Goal: Task Accomplishment & Management: Use online tool/utility

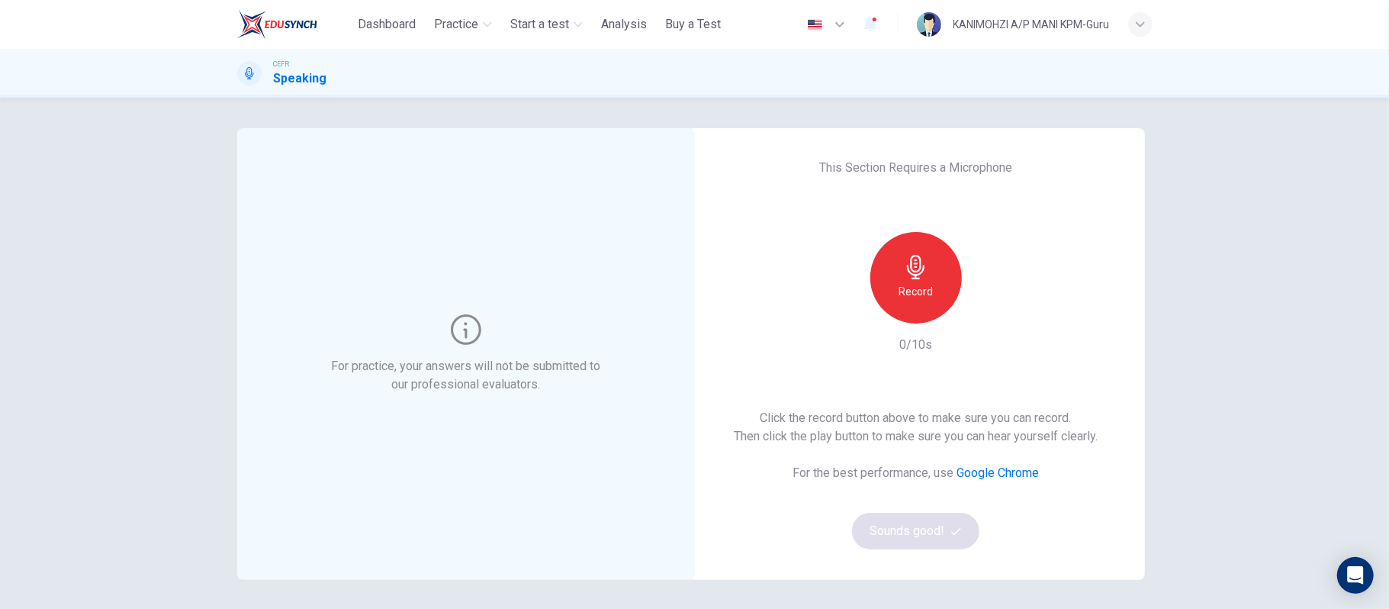
click at [904, 276] on icon "button" at bounding box center [916, 267] width 24 height 24
click at [905, 284] on h6 "Stop" at bounding box center [916, 291] width 23 height 18
click at [986, 307] on icon "button" at bounding box center [986, 311] width 15 height 15
click at [876, 532] on button "Sounds good!" at bounding box center [916, 531] width 128 height 37
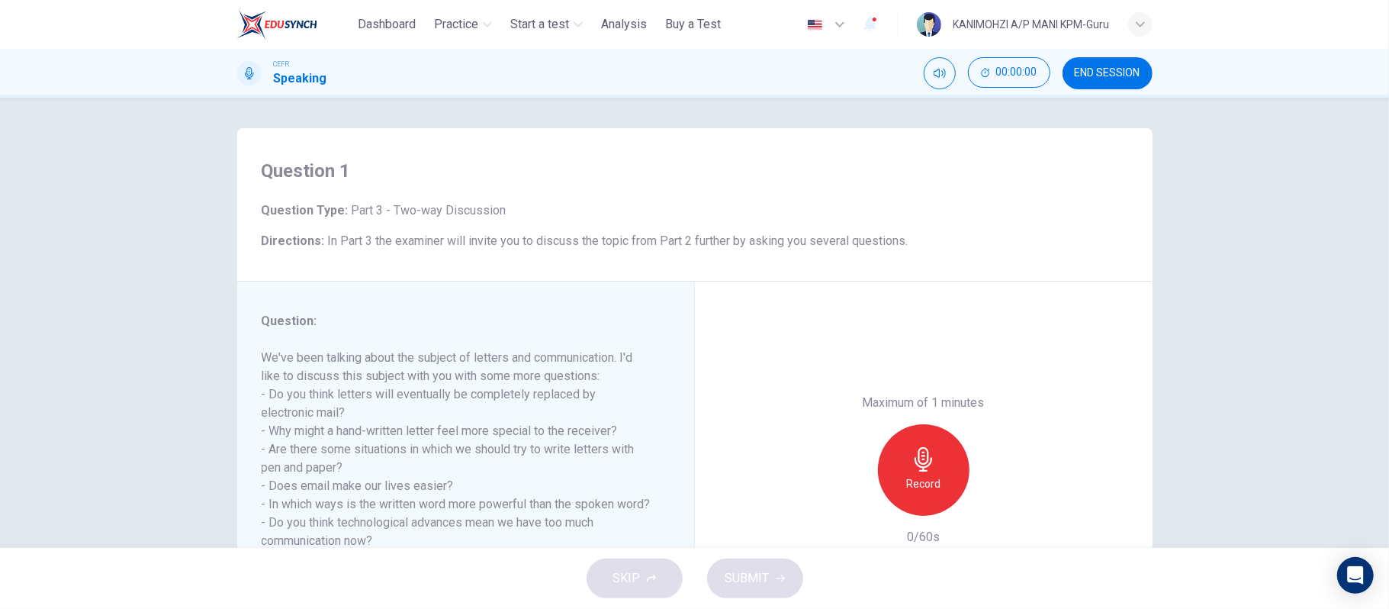
scroll to position [140, 0]
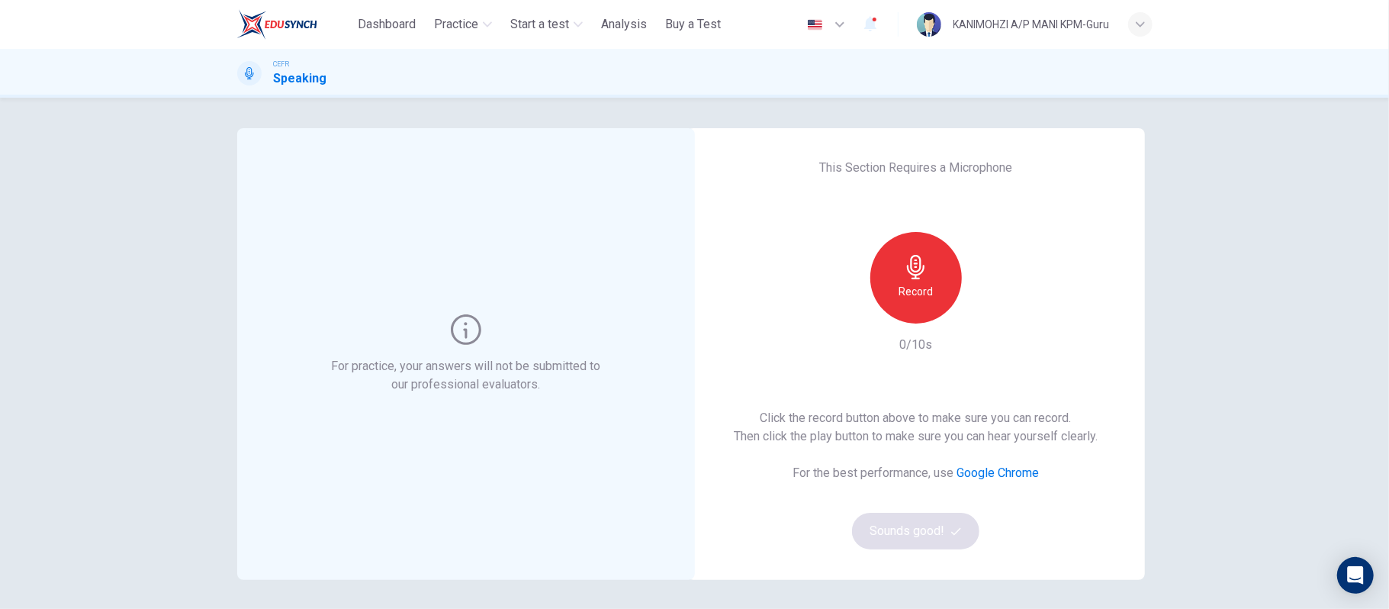
drag, startPoint x: 917, startPoint y: 273, endPoint x: 950, endPoint y: 307, distance: 46.9
click at [917, 273] on icon "button" at bounding box center [916, 267] width 24 height 24
click at [910, 287] on h6 "Record" at bounding box center [915, 291] width 34 height 18
click at [918, 291] on h6 "Record" at bounding box center [915, 291] width 34 height 18
click at [907, 269] on icon "button" at bounding box center [916, 267] width 18 height 24
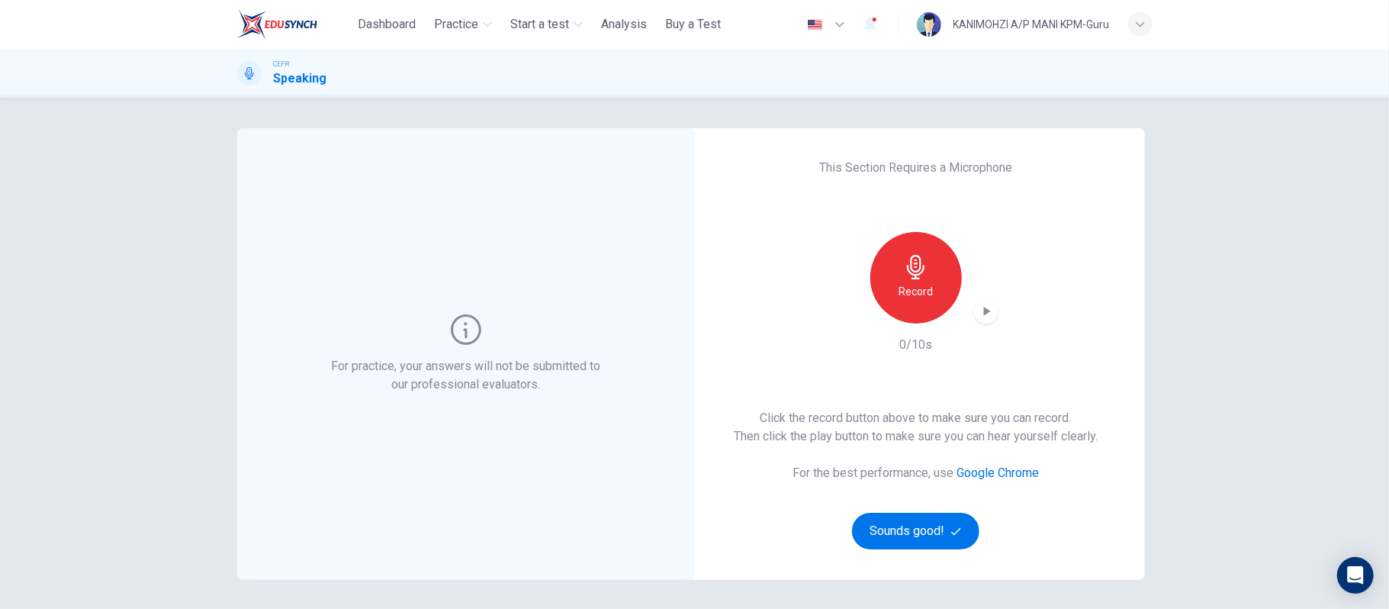
click at [929, 275] on div "Record" at bounding box center [916, 278] width 92 height 92
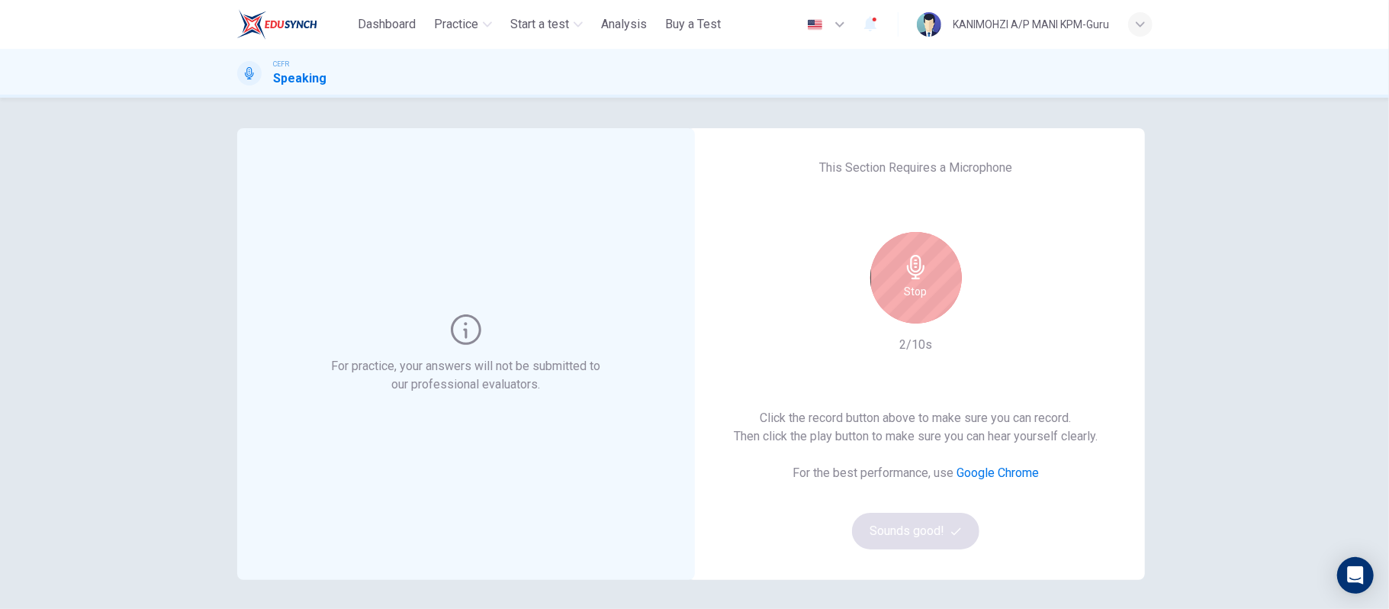
click at [892, 270] on div "Stop" at bounding box center [916, 278] width 92 height 92
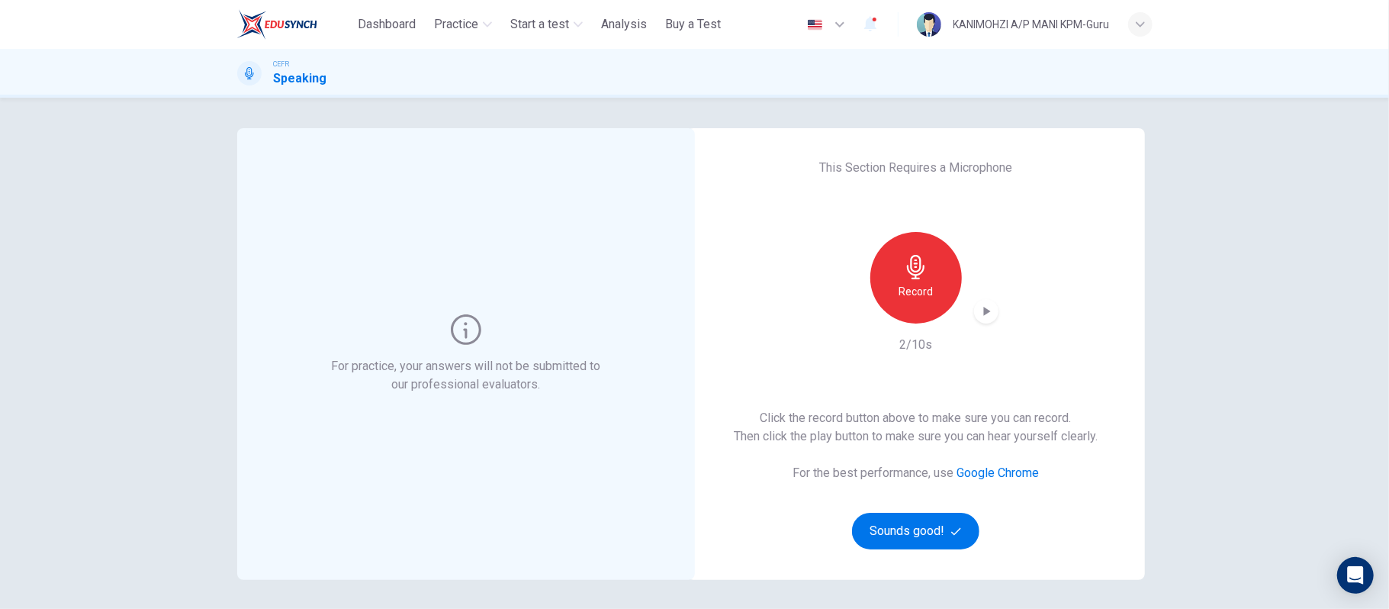
click at [979, 314] on icon "button" at bounding box center [986, 311] width 15 height 15
click at [979, 317] on icon "button" at bounding box center [986, 311] width 15 height 15
click at [983, 311] on icon "button" at bounding box center [986, 311] width 7 height 9
click at [898, 288] on h6 "Record" at bounding box center [915, 291] width 34 height 18
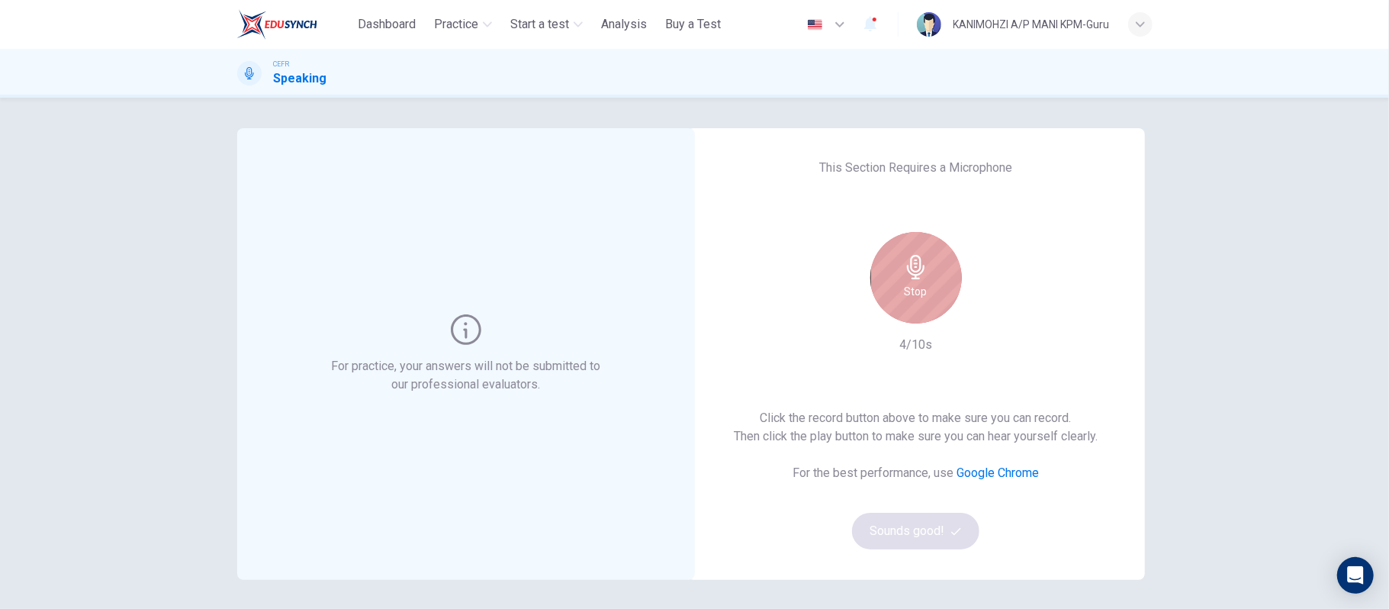
click at [930, 262] on div "Stop" at bounding box center [916, 278] width 92 height 92
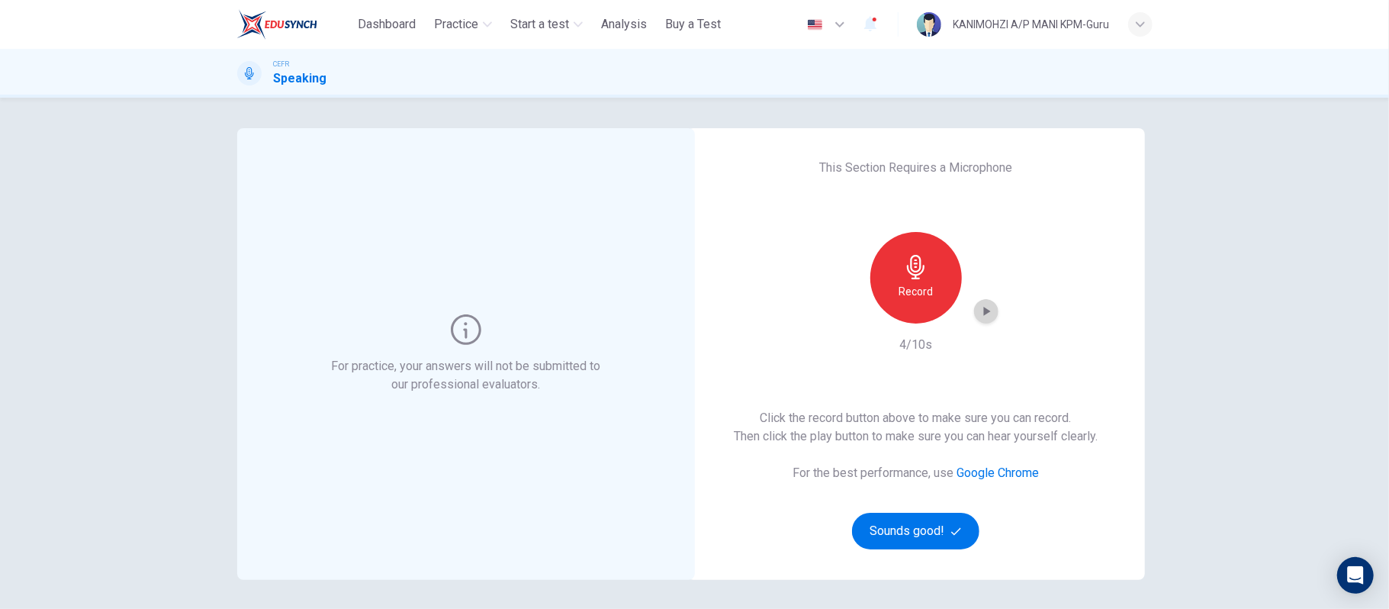
click at [983, 308] on icon "button" at bounding box center [986, 311] width 7 height 9
click at [984, 305] on icon "button" at bounding box center [986, 311] width 15 height 15
click at [937, 273] on div "Record" at bounding box center [916, 278] width 92 height 92
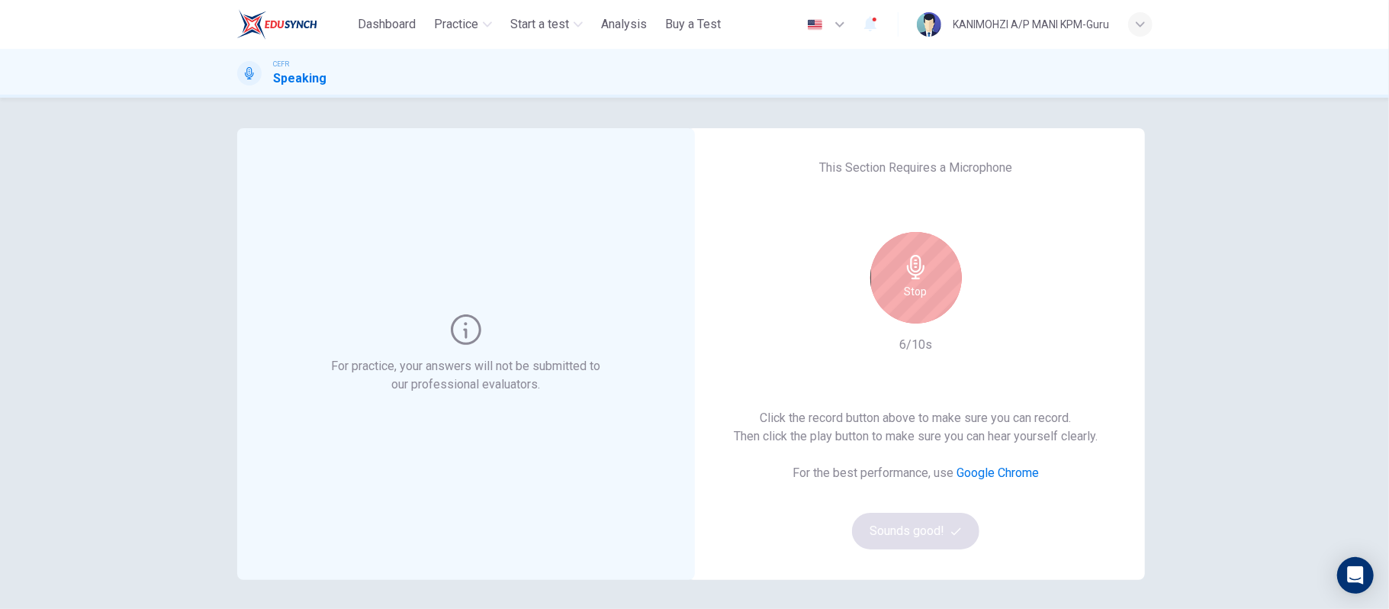
click at [934, 273] on div "Stop" at bounding box center [916, 278] width 92 height 92
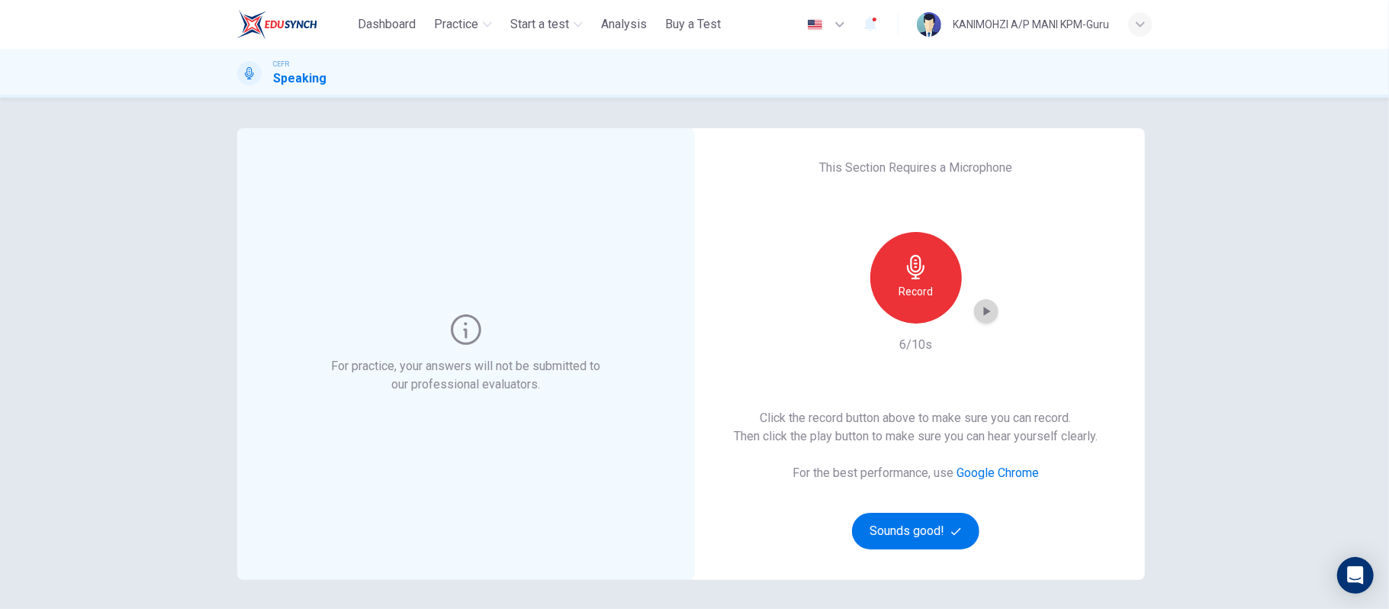
click at [986, 314] on icon "button" at bounding box center [986, 311] width 15 height 15
click at [982, 309] on icon "button" at bounding box center [986, 311] width 15 height 15
click at [919, 272] on icon "button" at bounding box center [916, 267] width 24 height 24
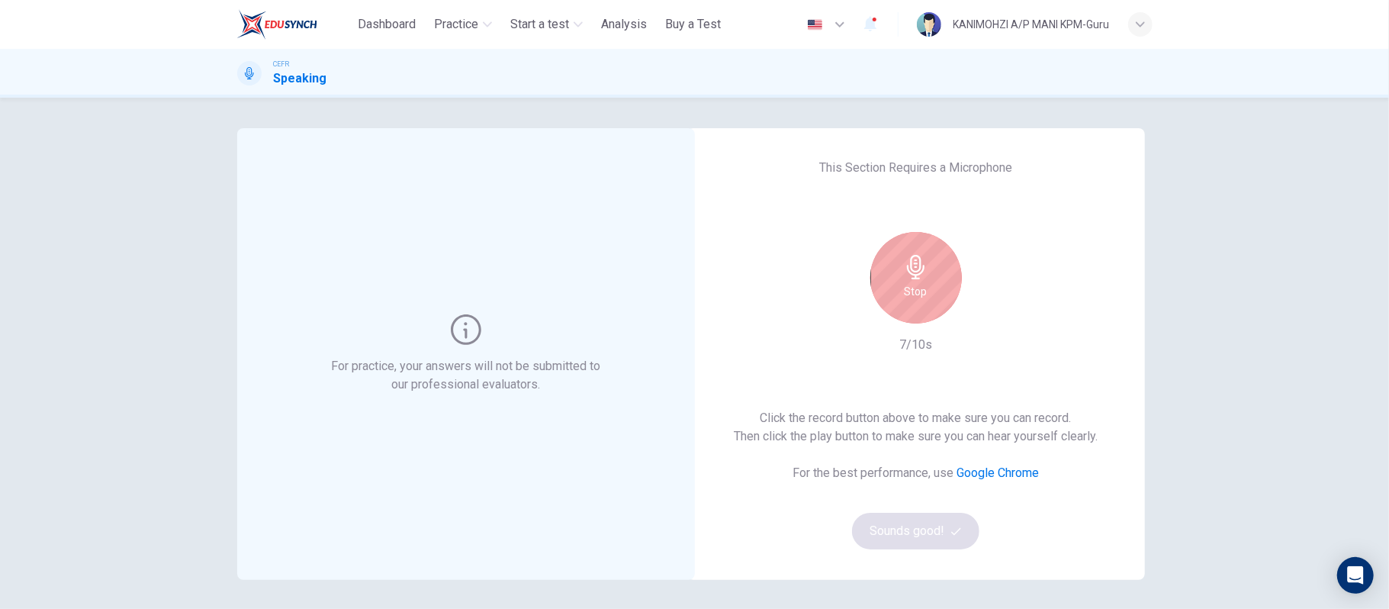
click at [923, 281] on div "Stop" at bounding box center [916, 278] width 92 height 92
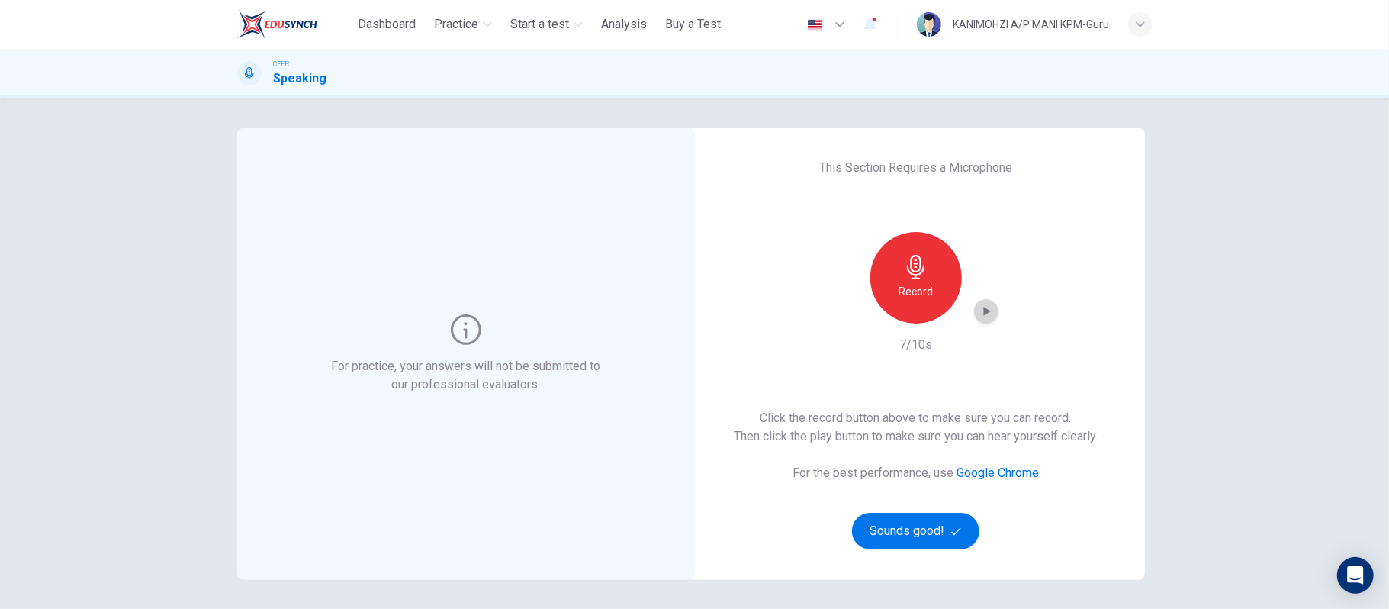
click at [981, 306] on icon "button" at bounding box center [986, 311] width 15 height 15
click at [889, 284] on div "Record" at bounding box center [916, 278] width 92 height 92
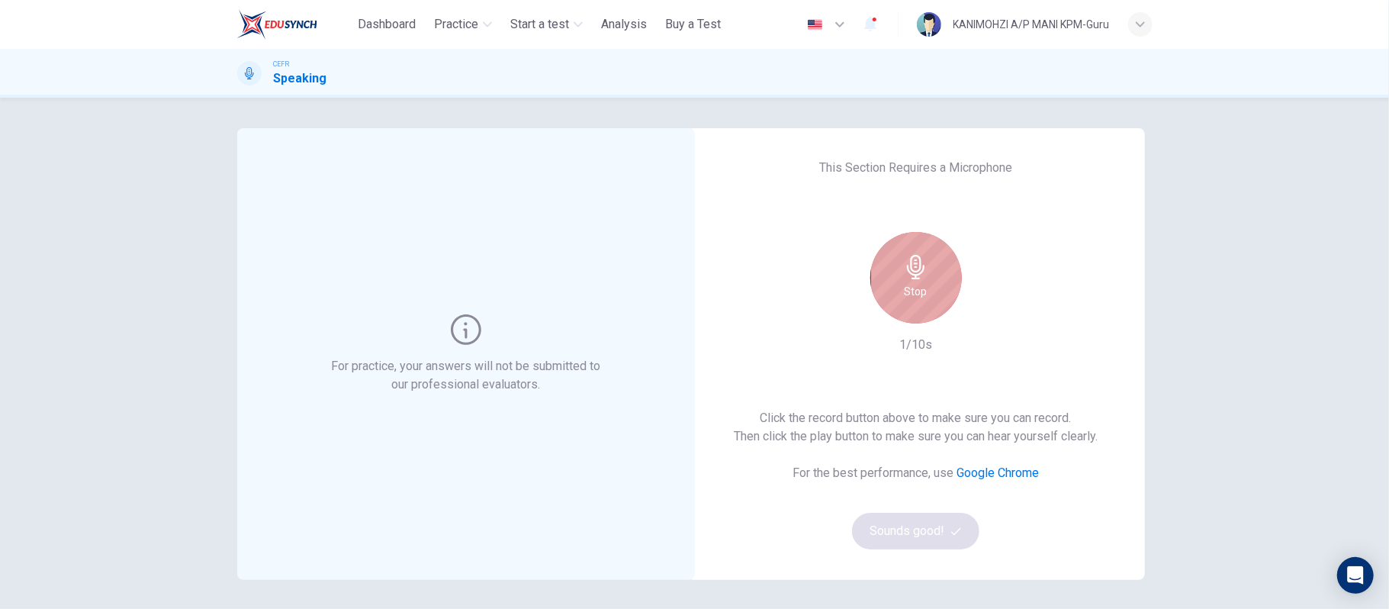
click at [889, 284] on div "Stop" at bounding box center [916, 278] width 92 height 92
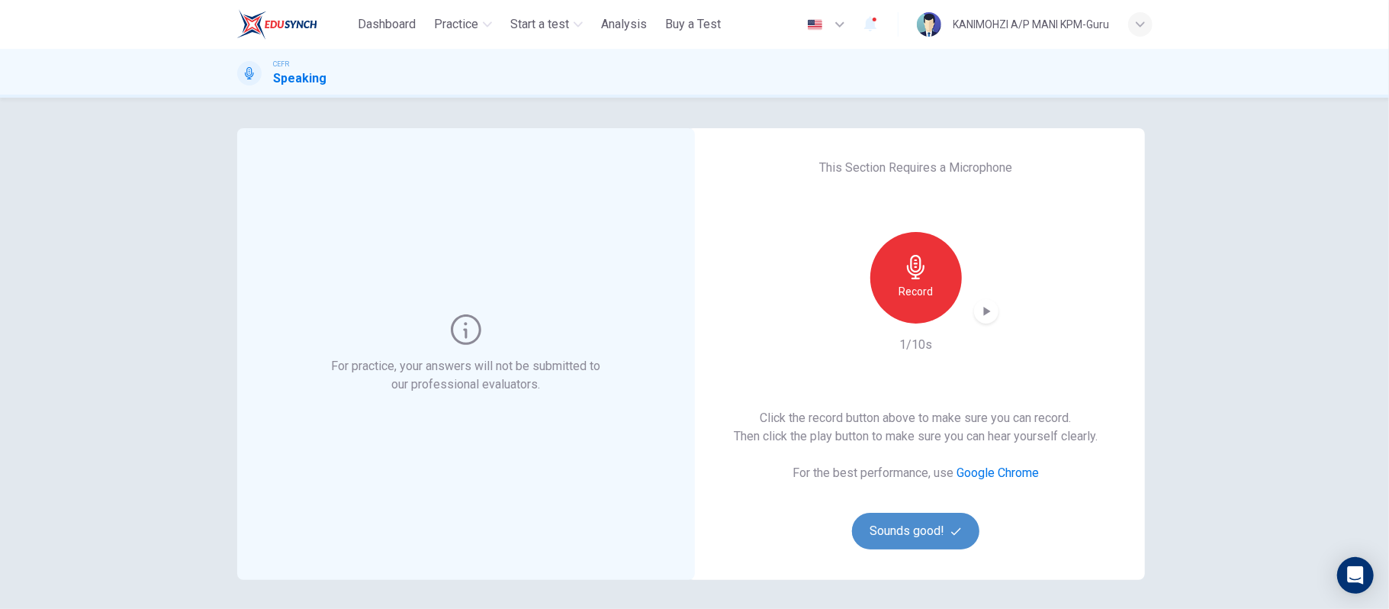
click at [920, 522] on button "Sounds good!" at bounding box center [916, 531] width 128 height 37
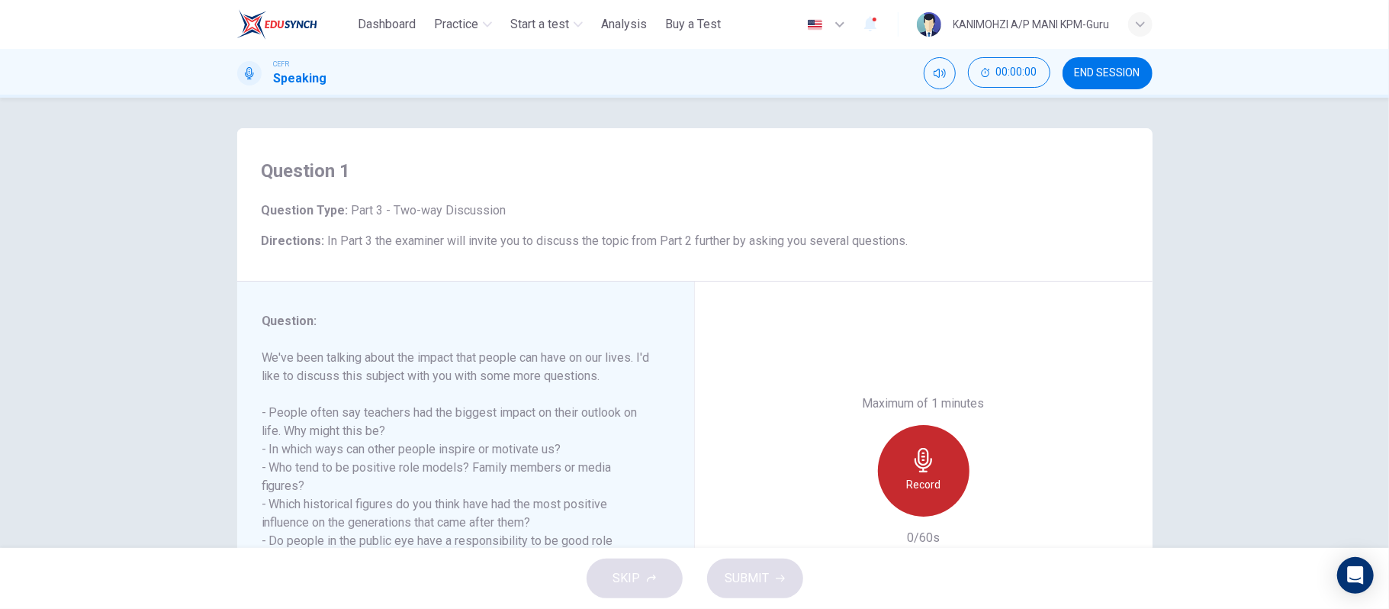
click at [907, 476] on h6 "Record" at bounding box center [923, 484] width 34 height 18
click at [920, 452] on icon "button" at bounding box center [923, 460] width 24 height 24
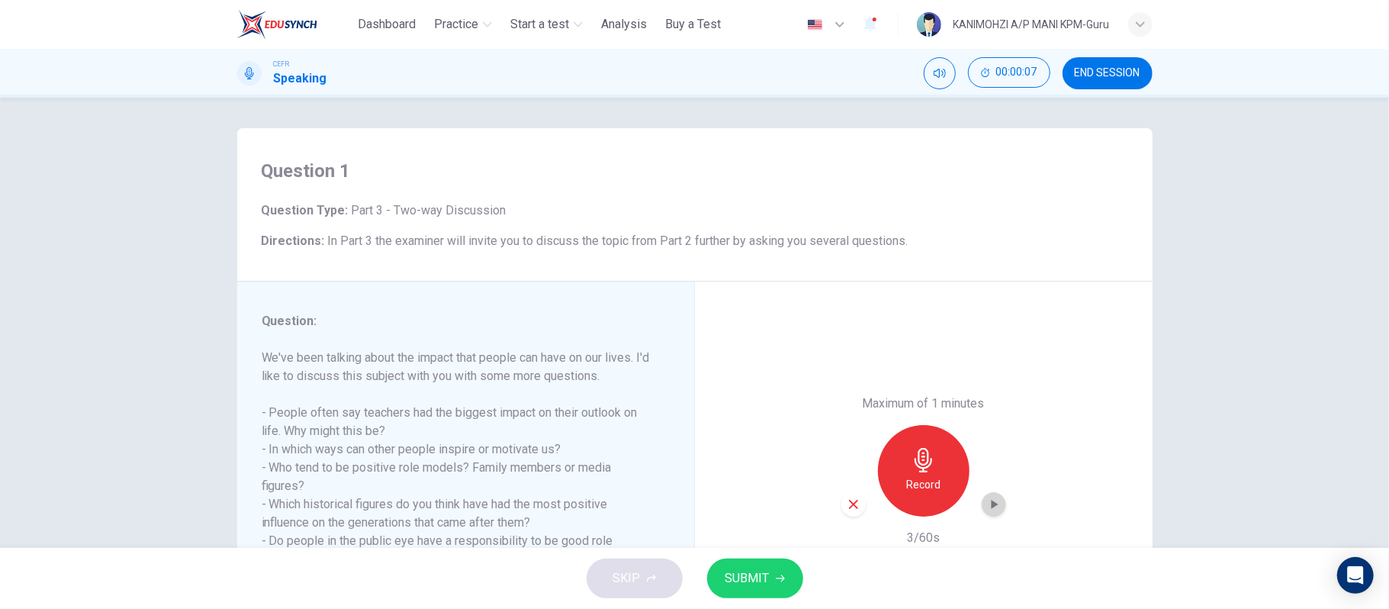
click at [995, 506] on icon "button" at bounding box center [993, 504] width 15 height 15
click at [855, 498] on div "button" at bounding box center [853, 504] width 24 height 24
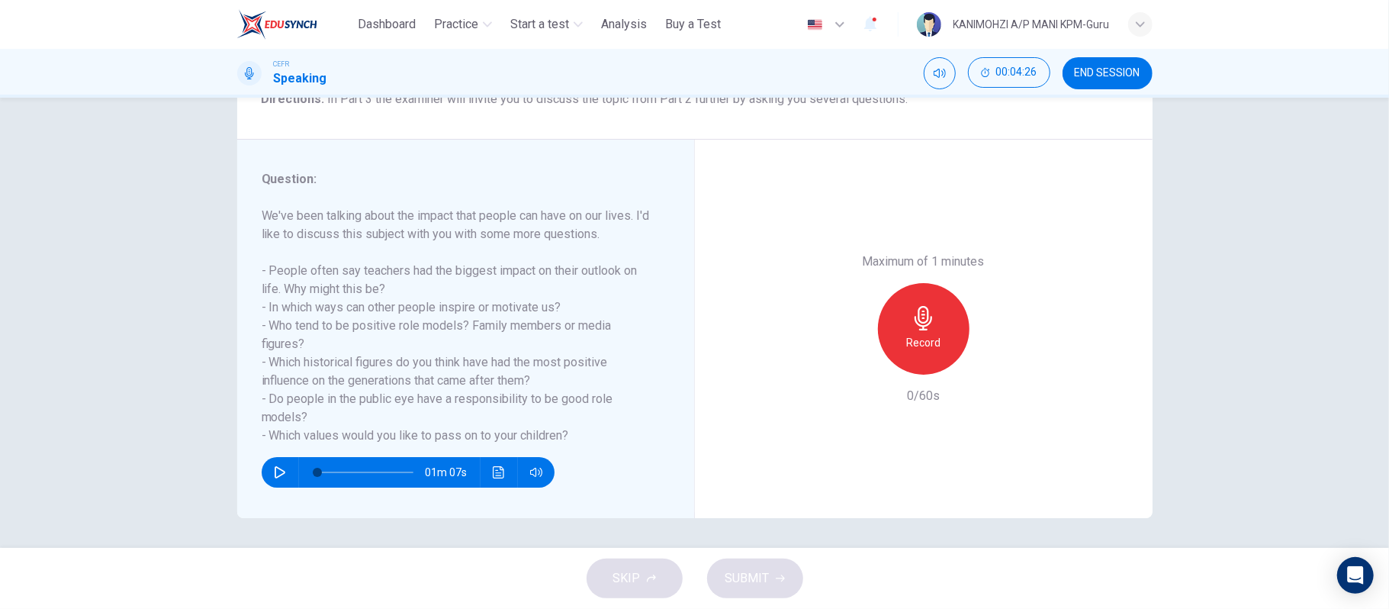
click at [883, 319] on div "Record" at bounding box center [924, 329] width 92 height 92
click at [921, 345] on h6 "Stop" at bounding box center [923, 342] width 23 height 18
click at [743, 593] on button "SUBMIT" at bounding box center [755, 578] width 96 height 40
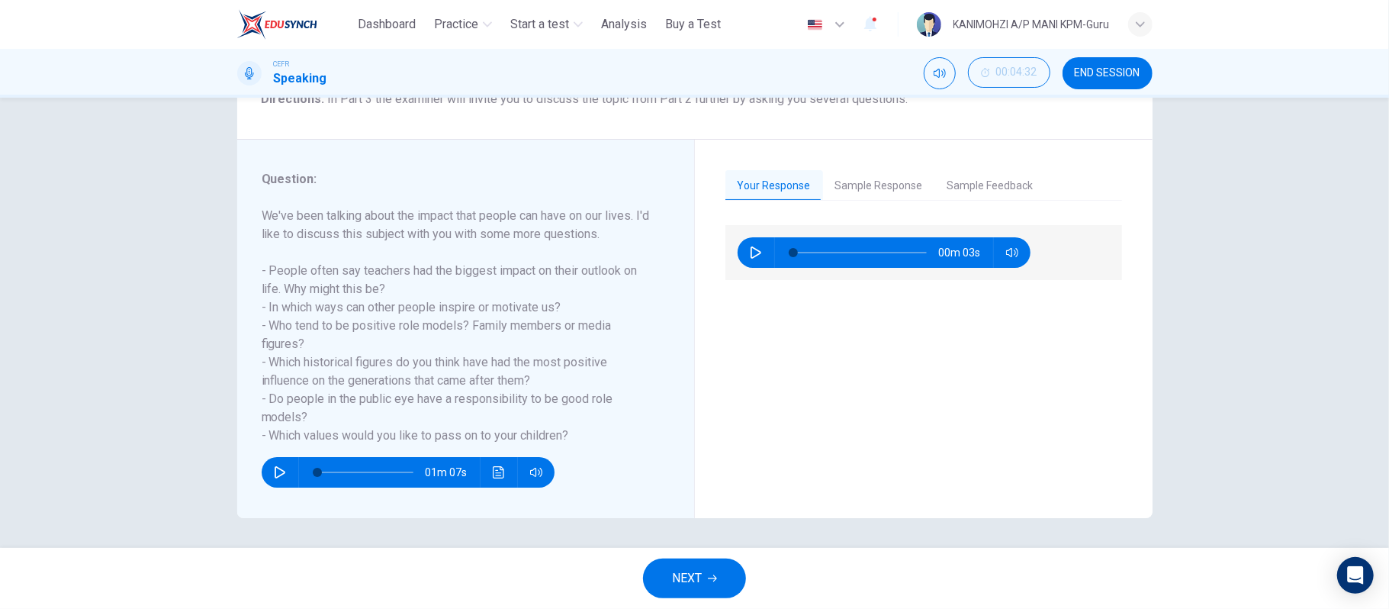
click at [852, 182] on button "Sample Response" at bounding box center [879, 186] width 112 height 32
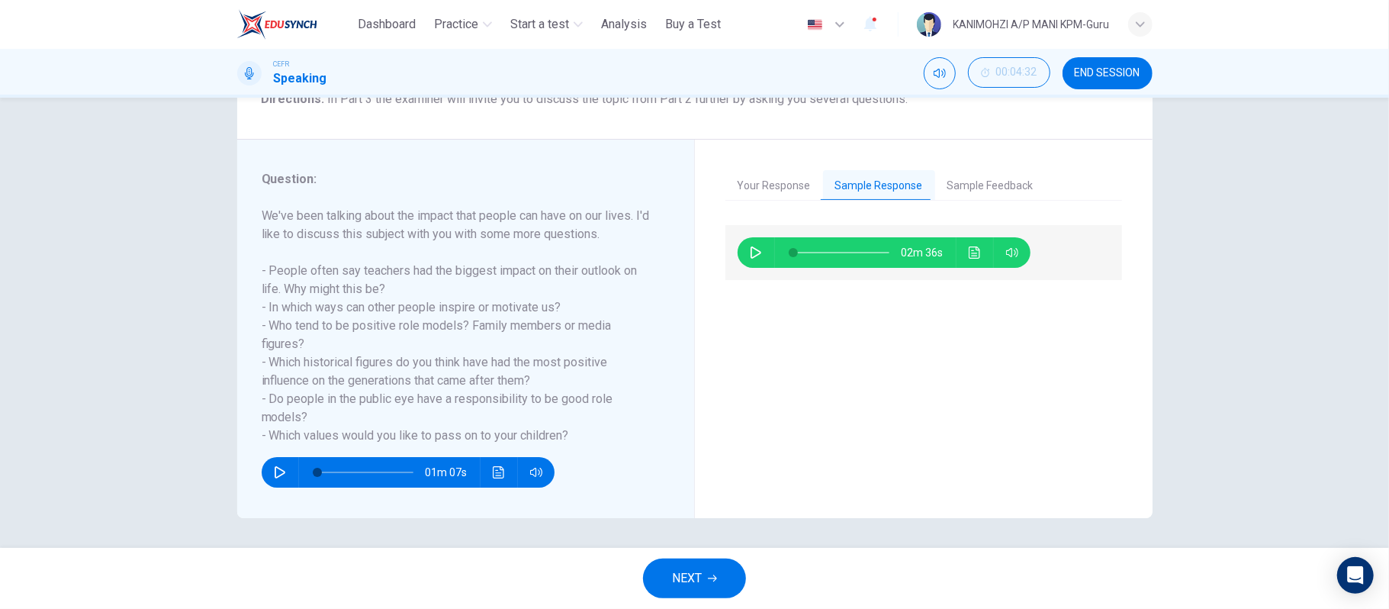
click at [749, 268] on div "02m 36s" at bounding box center [923, 252] width 397 height 55
click at [744, 263] on button "button" at bounding box center [756, 252] width 24 height 31
click at [990, 195] on button "Sample Feedback" at bounding box center [990, 186] width 111 height 32
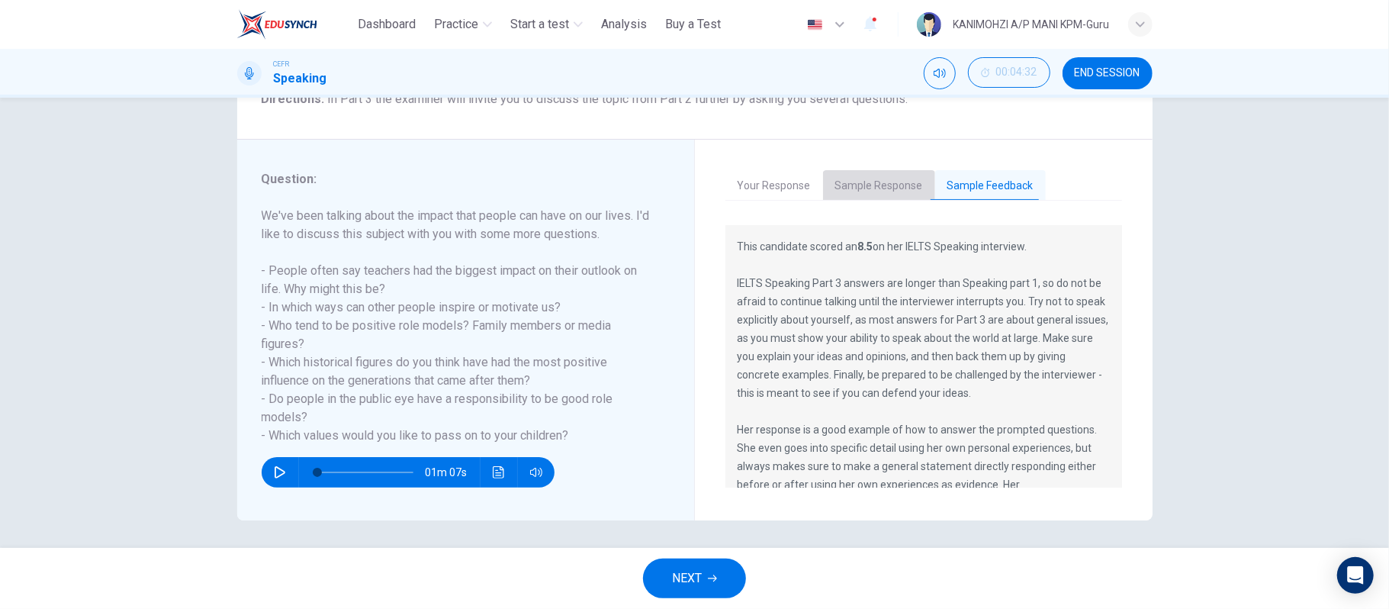
click at [871, 182] on button "Sample Response" at bounding box center [879, 186] width 112 height 32
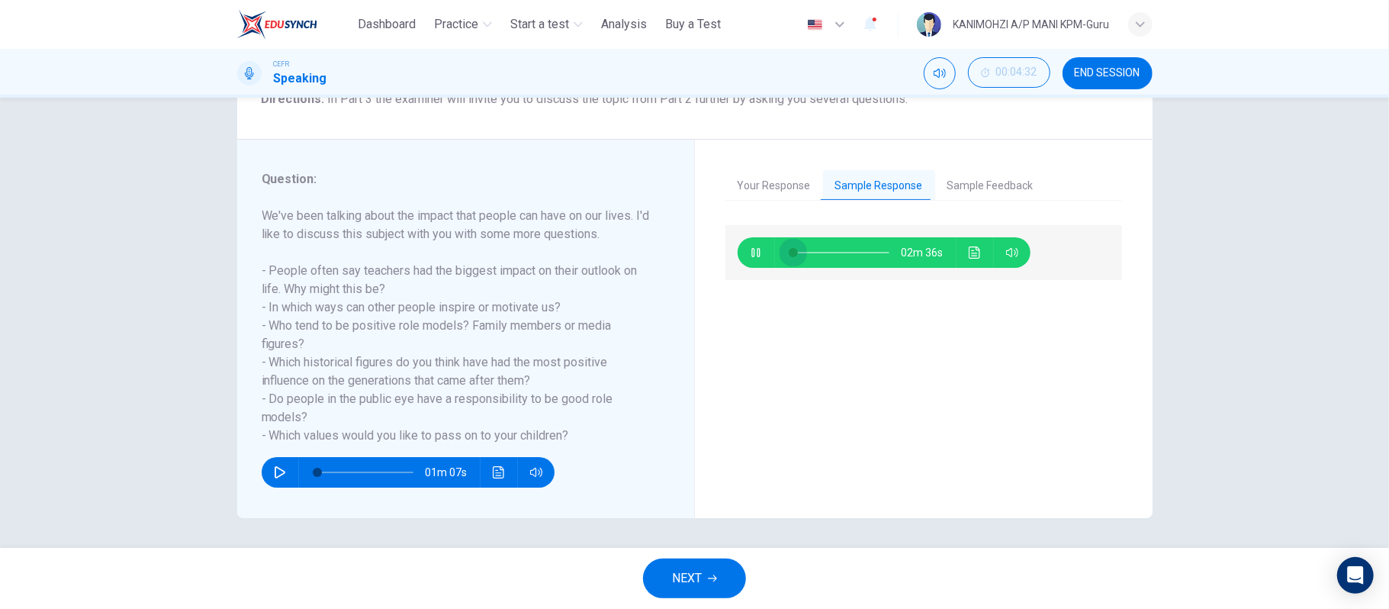
drag, startPoint x: 796, startPoint y: 245, endPoint x: 743, endPoint y: 244, distance: 53.4
click at [743, 245] on div "02m 36s" at bounding box center [884, 252] width 293 height 31
click at [757, 252] on button "button" at bounding box center [756, 252] width 24 height 31
drag, startPoint x: 789, startPoint y: 256, endPoint x: 770, endPoint y: 252, distance: 18.9
click at [775, 252] on div at bounding box center [838, 252] width 127 height 31
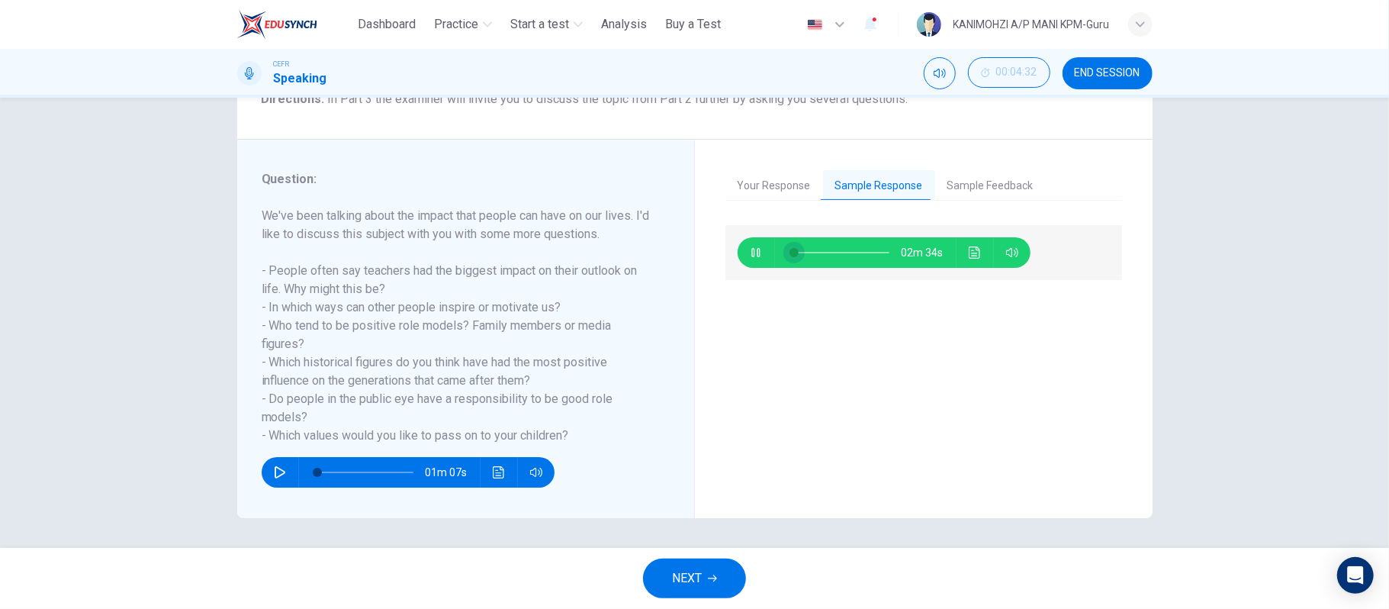
type input "*"
click at [789, 251] on span at bounding box center [793, 252] width 9 height 9
click at [750, 257] on icon "button" at bounding box center [756, 252] width 12 height 12
click at [750, 252] on icon "button" at bounding box center [756, 252] width 12 height 12
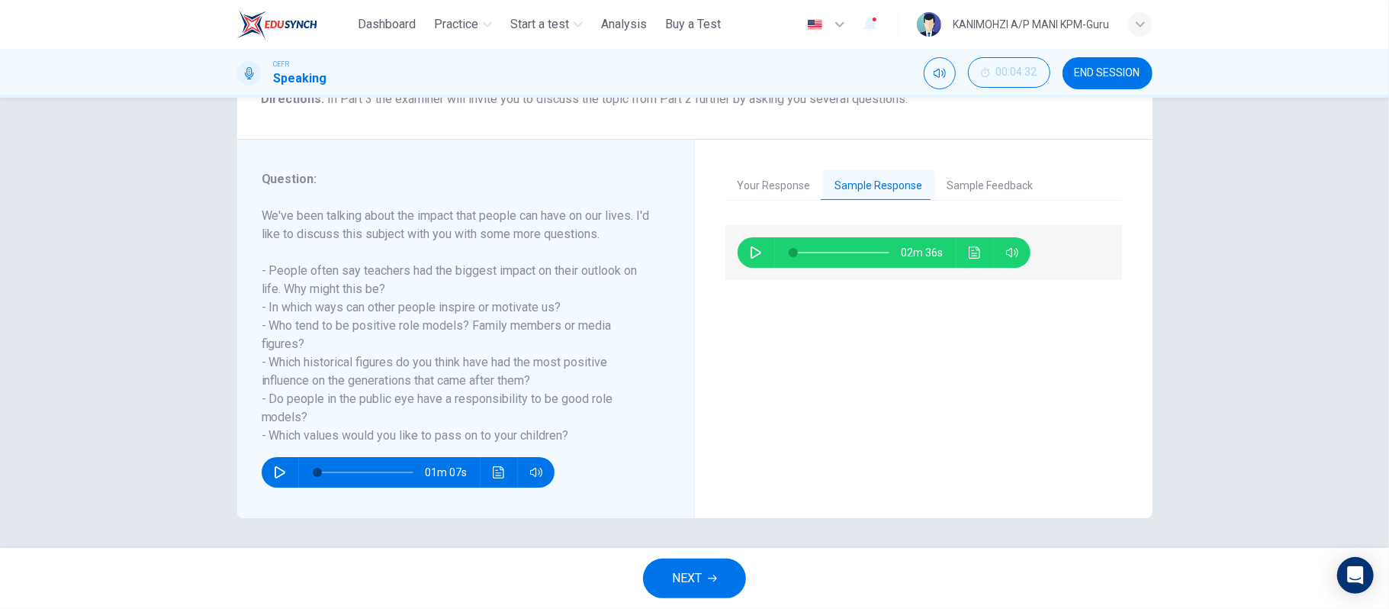
click at [750, 252] on icon "button" at bounding box center [756, 252] width 12 height 12
click at [981, 180] on button "Sample Feedback" at bounding box center [990, 186] width 111 height 32
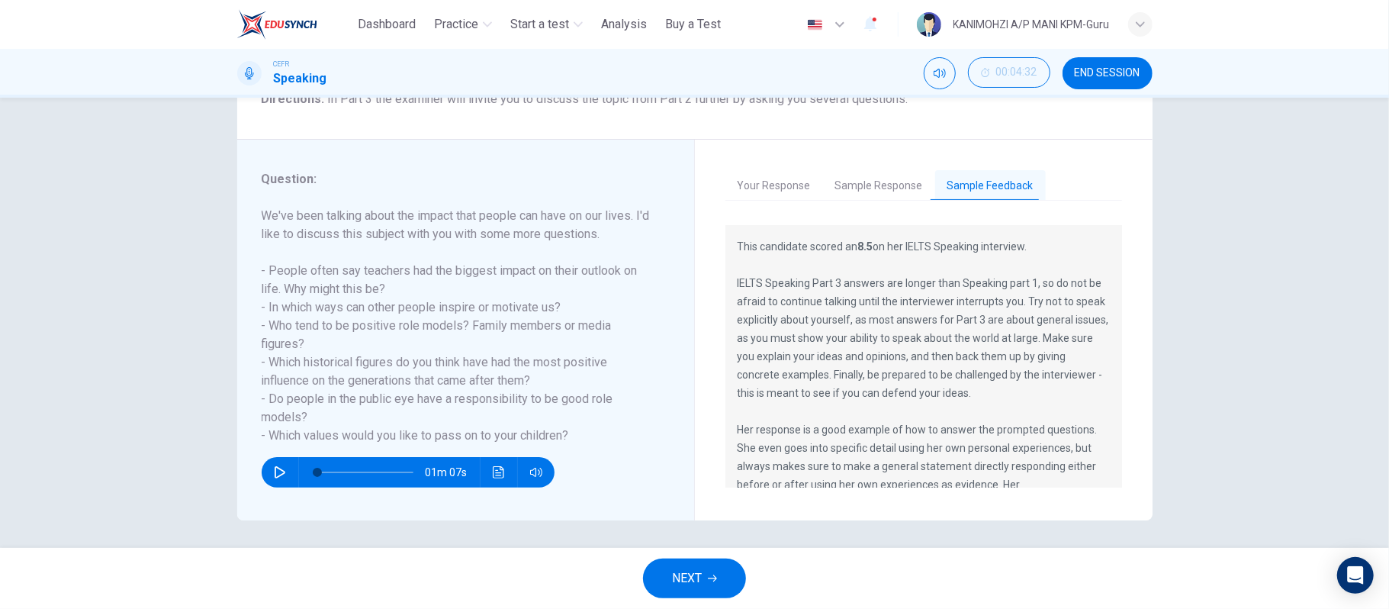
click at [684, 567] on span "NEXT" at bounding box center [687, 577] width 30 height 21
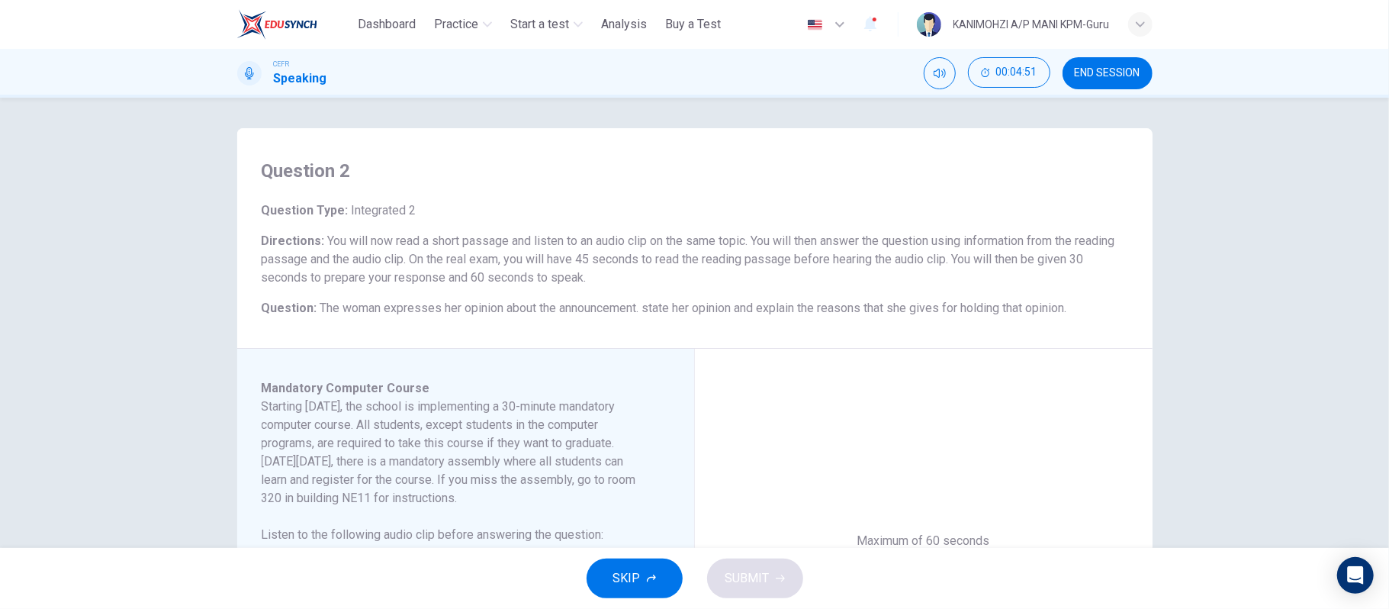
scroll to position [101, 0]
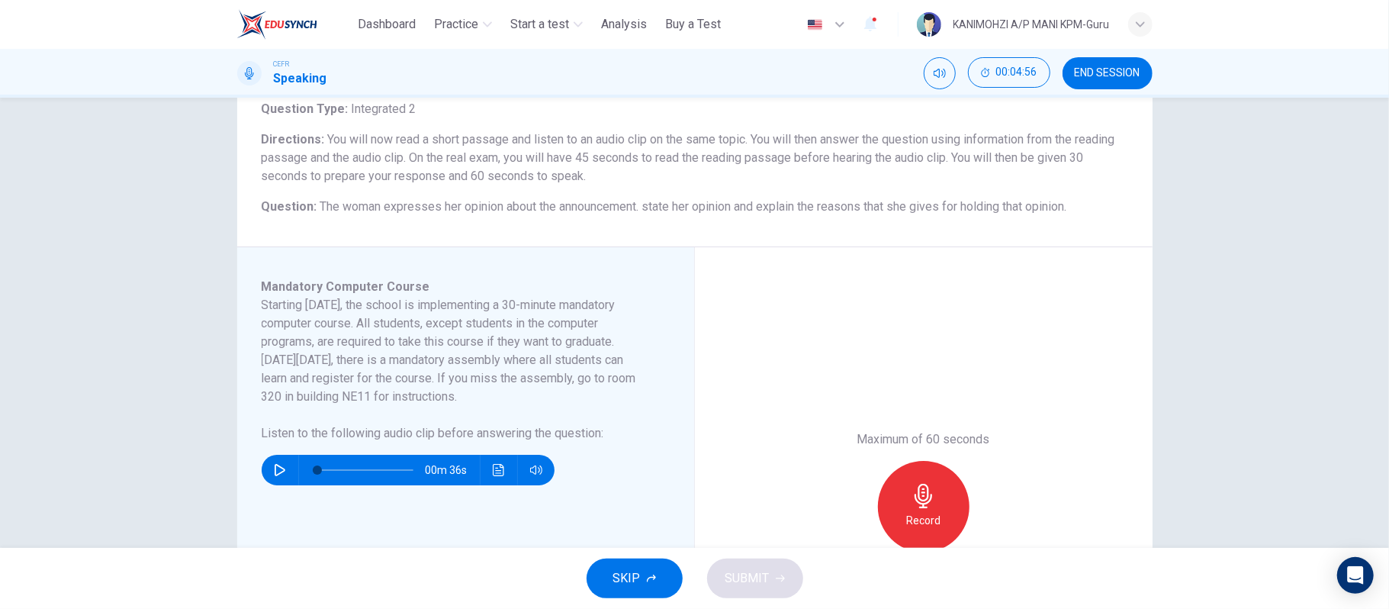
click at [1362, 545] on div "Question 2 Question Type : Integrated 2 Directions : You will now read a short …" at bounding box center [694, 323] width 1389 height 450
click at [1362, 575] on icon "Open Intercom Messenger" at bounding box center [1355, 575] width 18 height 20
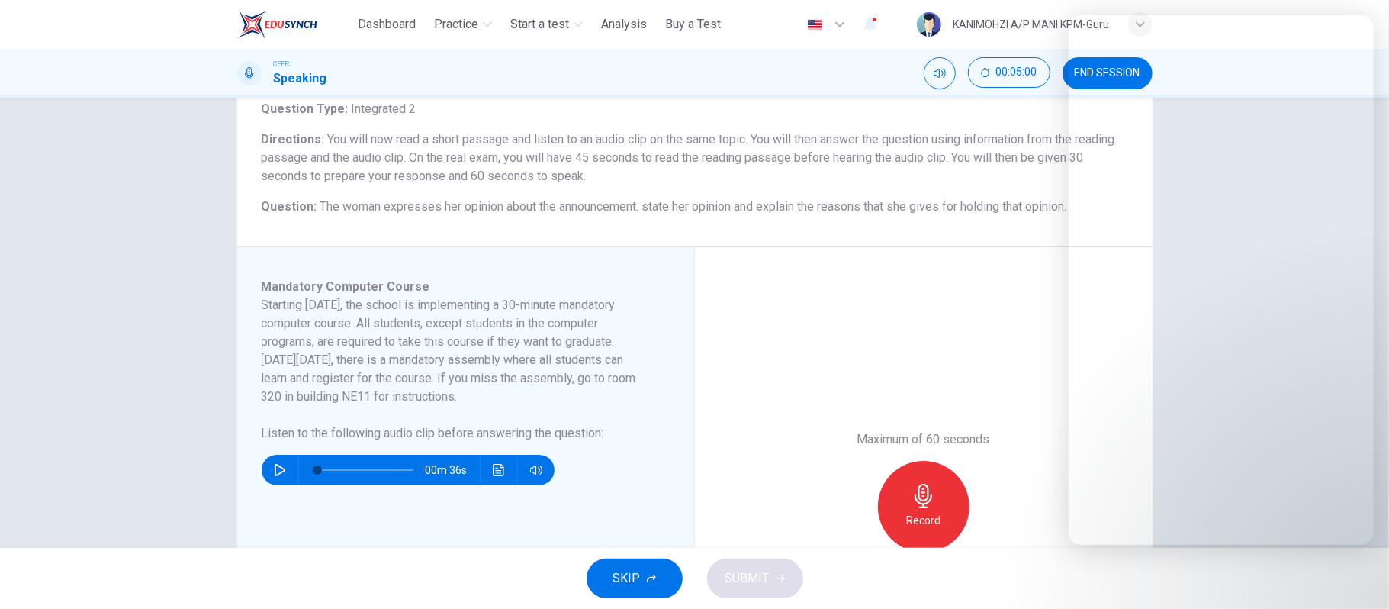
click at [869, 346] on div "Maximum of 60 seconds Record 0/60s" at bounding box center [924, 506] width 458 height 519
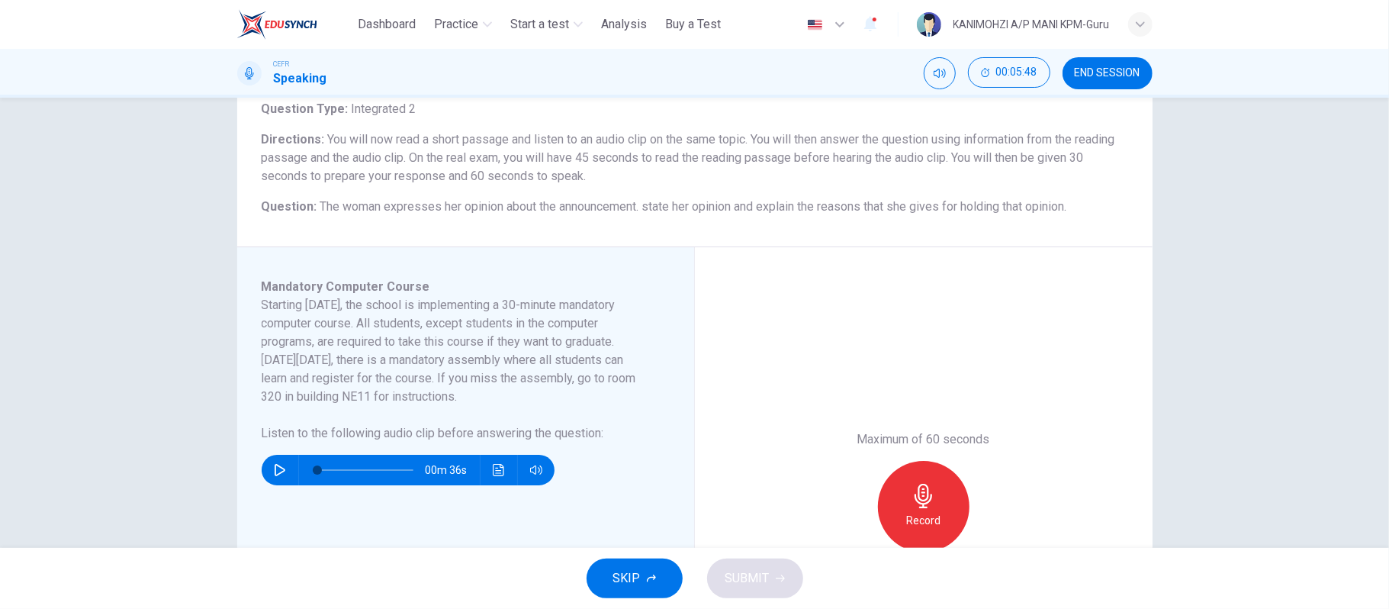
click at [278, 464] on icon "button" at bounding box center [280, 470] width 12 height 12
click at [274, 470] on icon "button" at bounding box center [280, 470] width 12 height 12
click at [274, 471] on icon "button" at bounding box center [280, 470] width 12 height 12
click at [902, 502] on div "Record" at bounding box center [924, 507] width 92 height 92
click at [902, 502] on div "Stop" at bounding box center [924, 507] width 92 height 92
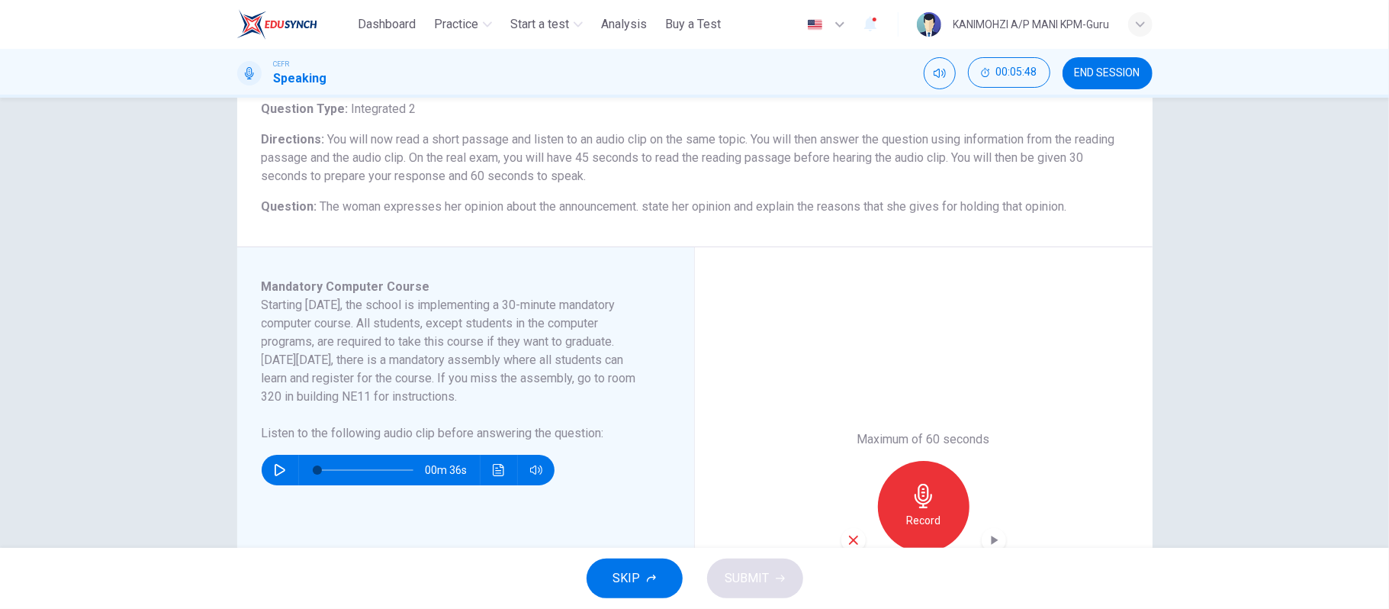
click at [275, 479] on button "button" at bounding box center [280, 470] width 24 height 31
click at [282, 468] on button "button" at bounding box center [280, 470] width 24 height 31
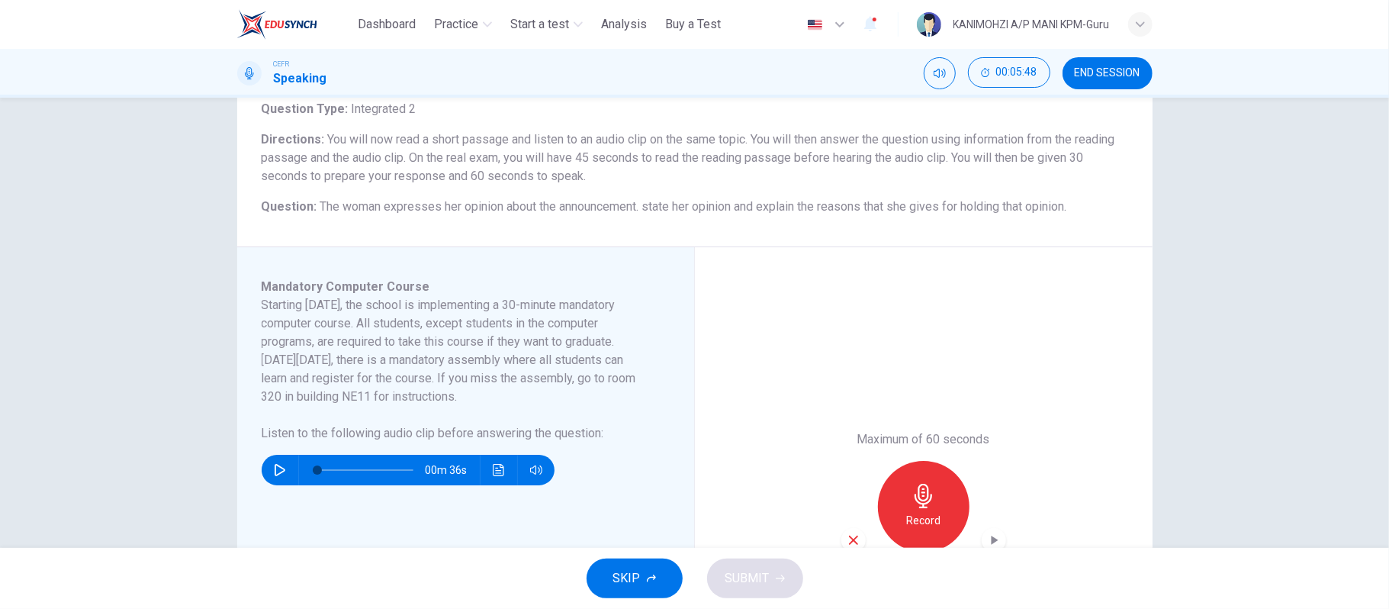
click at [268, 468] on button "button" at bounding box center [280, 470] width 24 height 31
click at [853, 535] on icon "button" at bounding box center [854, 540] width 14 height 14
click at [943, 430] on div "Maximum of 60 seconds Record 0/60s" at bounding box center [923, 506] width 165 height 153
click at [923, 484] on icon "button" at bounding box center [923, 496] width 24 height 24
click at [950, 461] on div "Stop" at bounding box center [924, 507] width 92 height 92
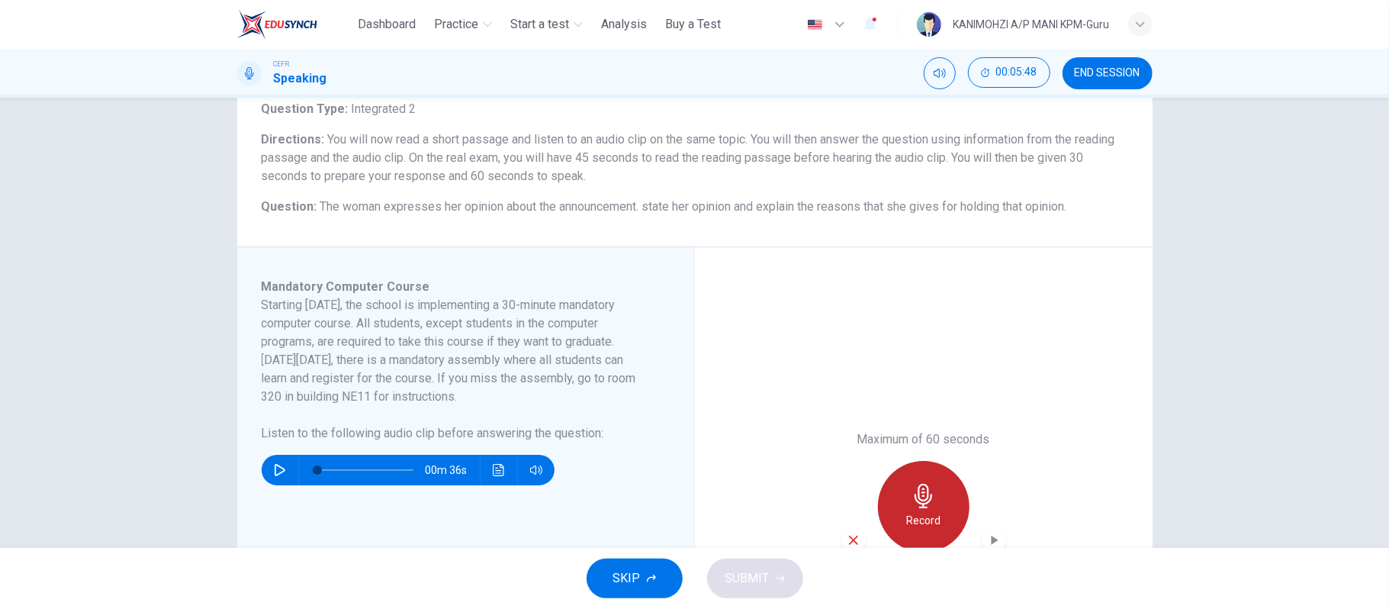
click at [950, 461] on div "Record" at bounding box center [924, 507] width 92 height 92
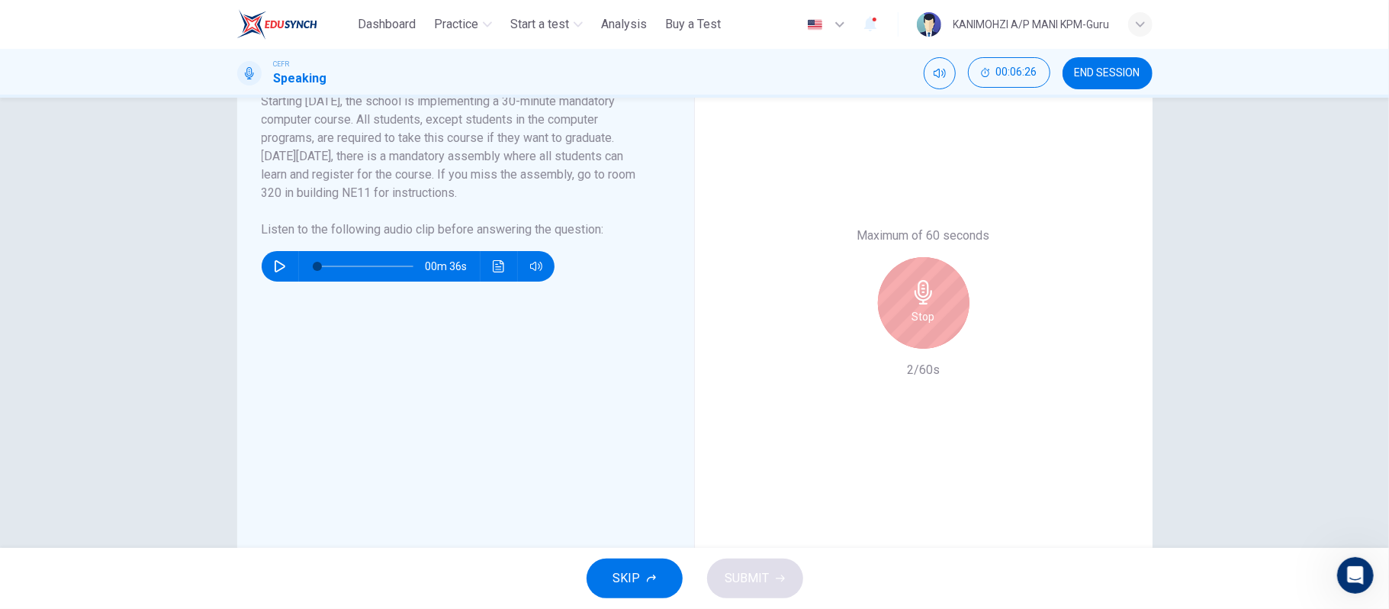
scroll to position [0, 0]
click at [931, 320] on div "Stop" at bounding box center [924, 303] width 92 height 92
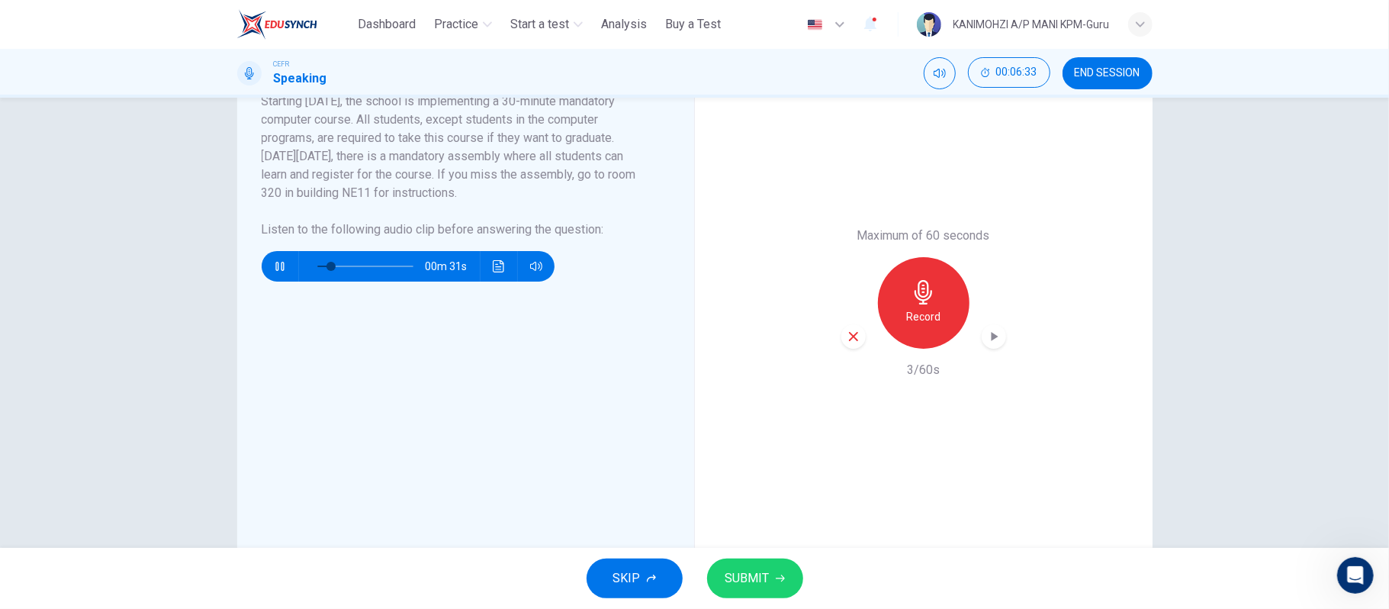
scroll to position [203, 0]
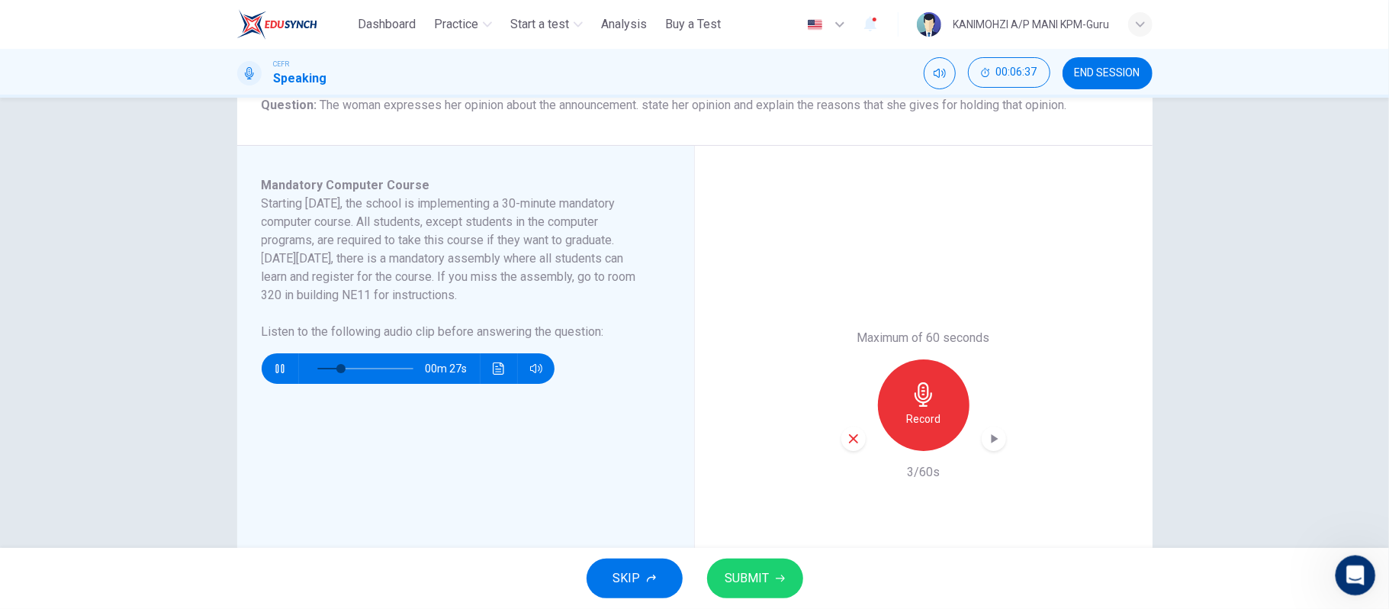
click at [1360, 570] on icon "Open Intercom Messenger" at bounding box center [1353, 573] width 25 height 25
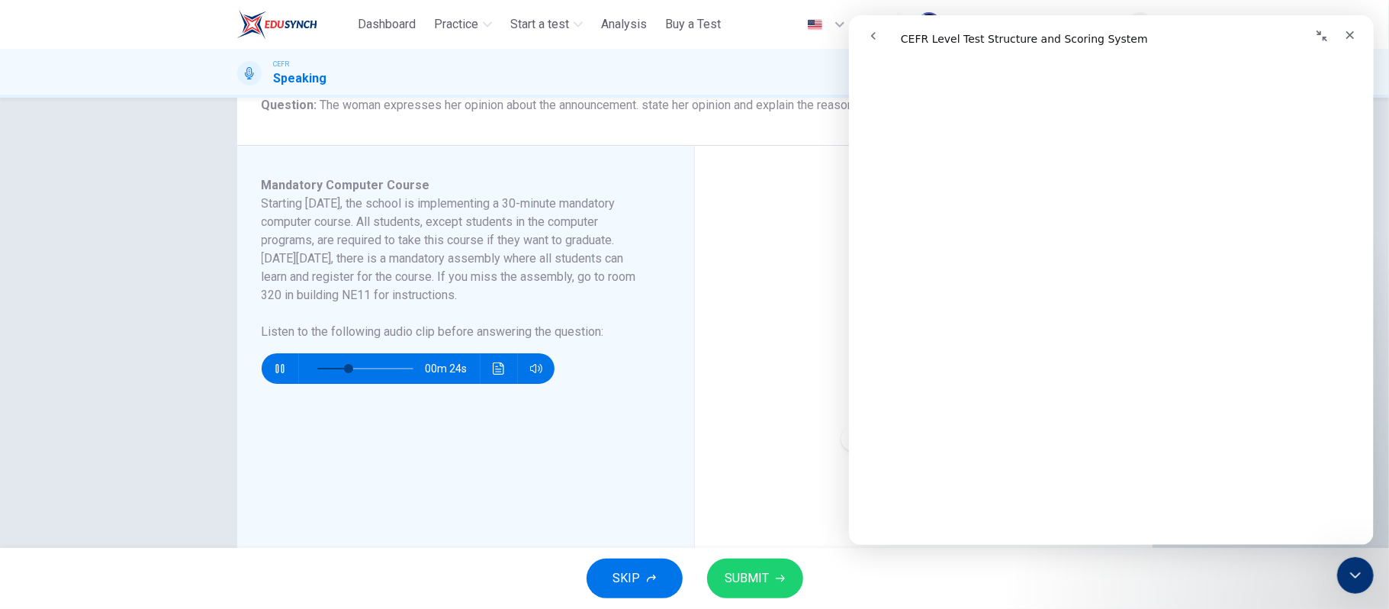
scroll to position [305, 0]
click at [749, 468] on div "Maximum of 60 seconds Record 3/60s" at bounding box center [924, 405] width 458 height 519
click at [1349, 43] on div "Close" at bounding box center [1348, 34] width 27 height 27
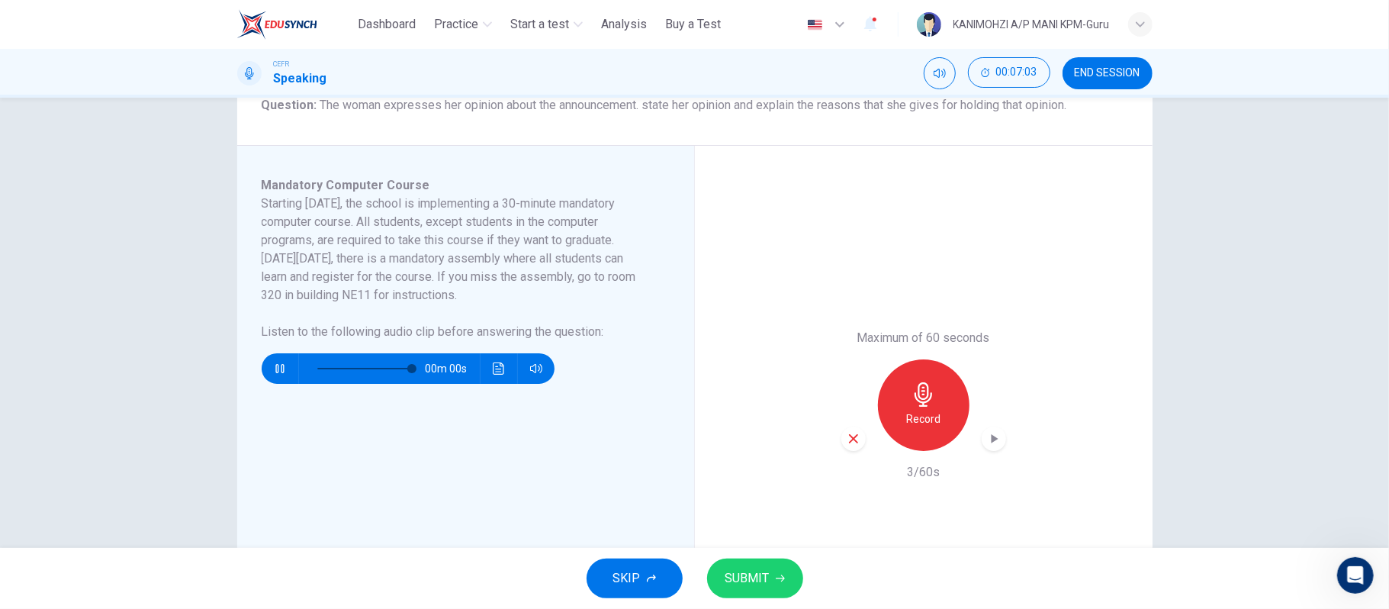
type input "*"
